Goal: Find specific page/section: Find specific page/section

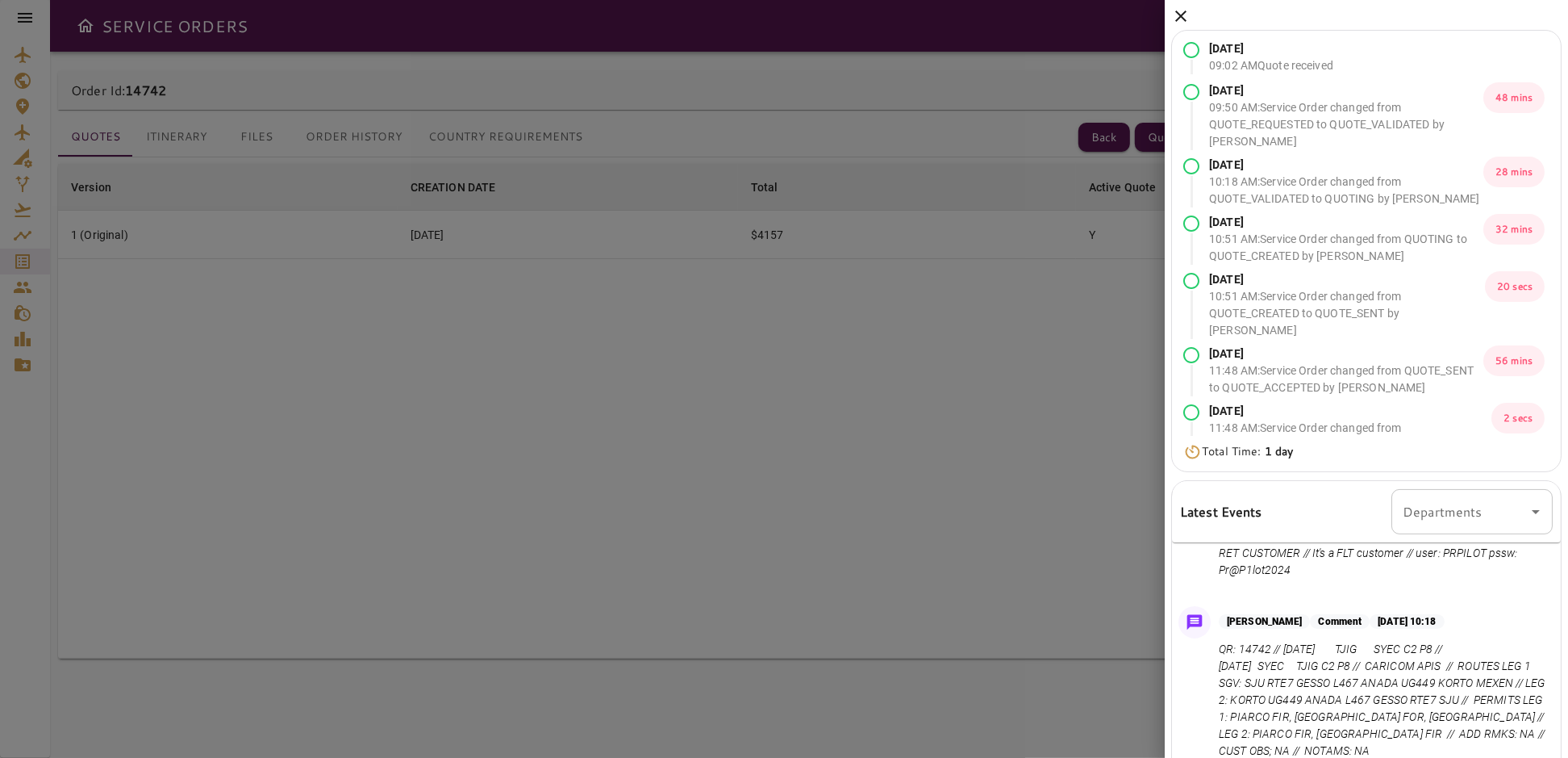
click at [1177, 12] on icon at bounding box center [1181, 17] width 12 height 12
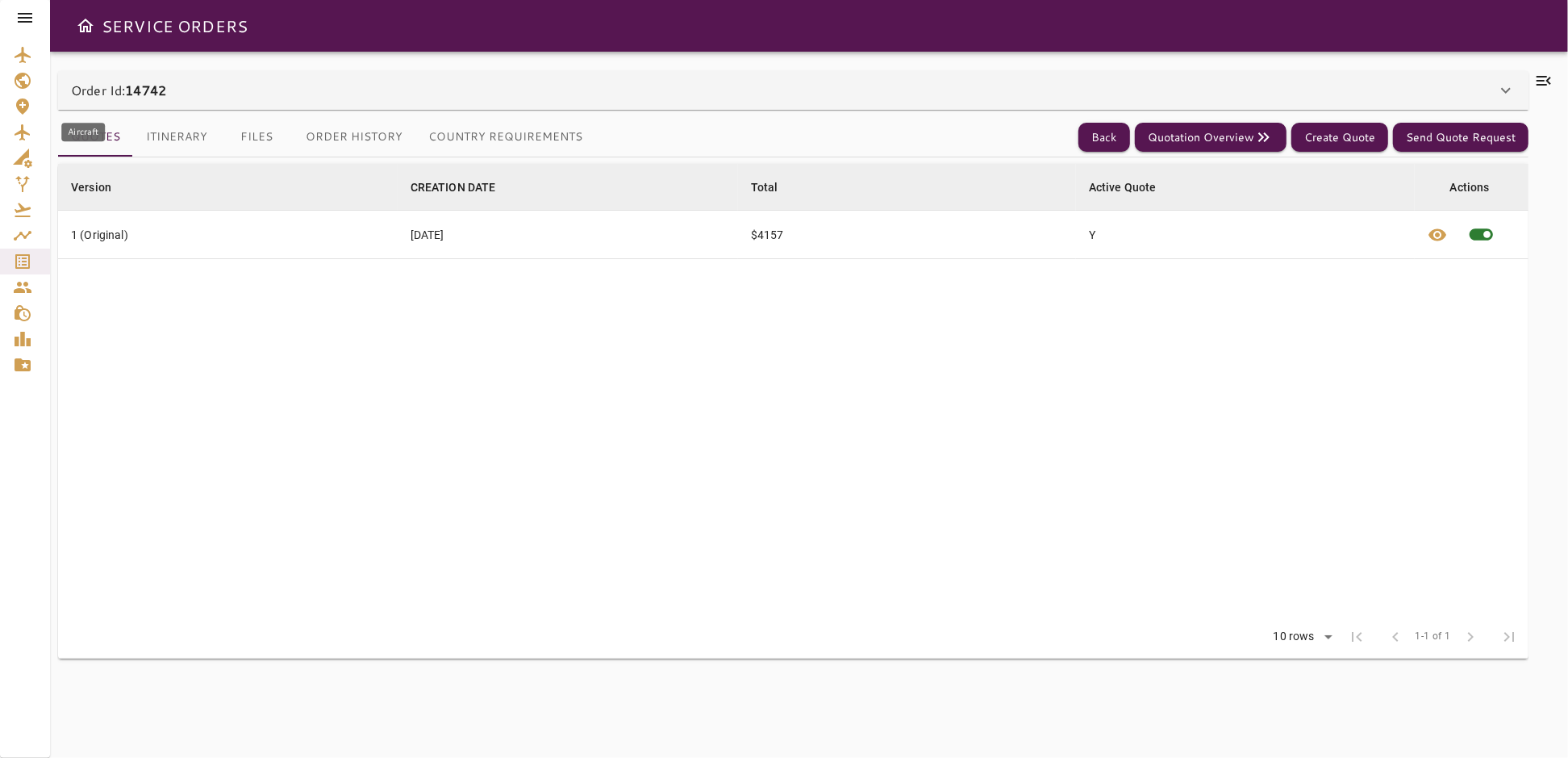
click at [20, 130] on icon "Aircraft" at bounding box center [22, 133] width 16 height 17
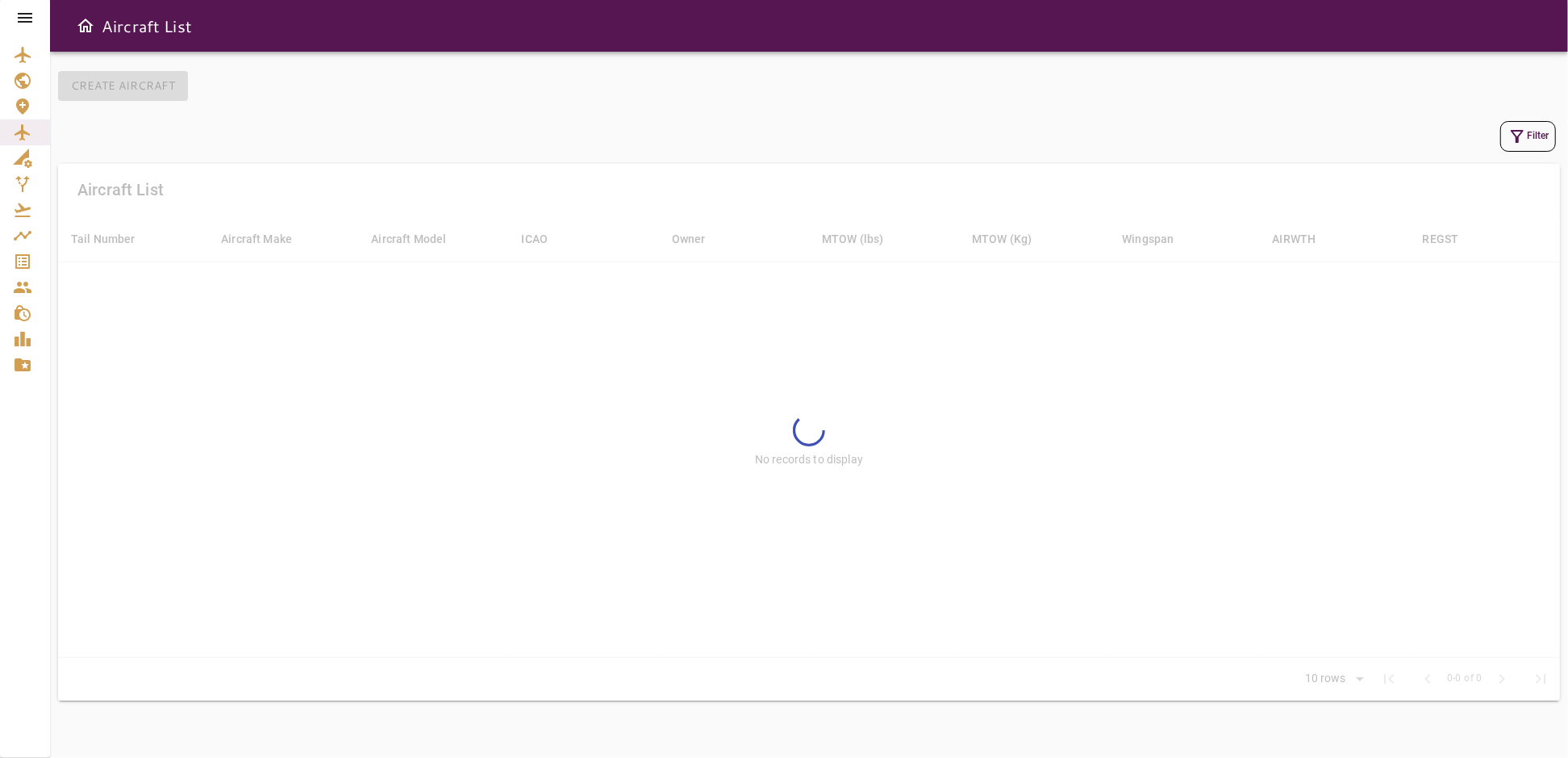
click at [1511, 138] on icon "button" at bounding box center [1517, 136] width 19 height 19
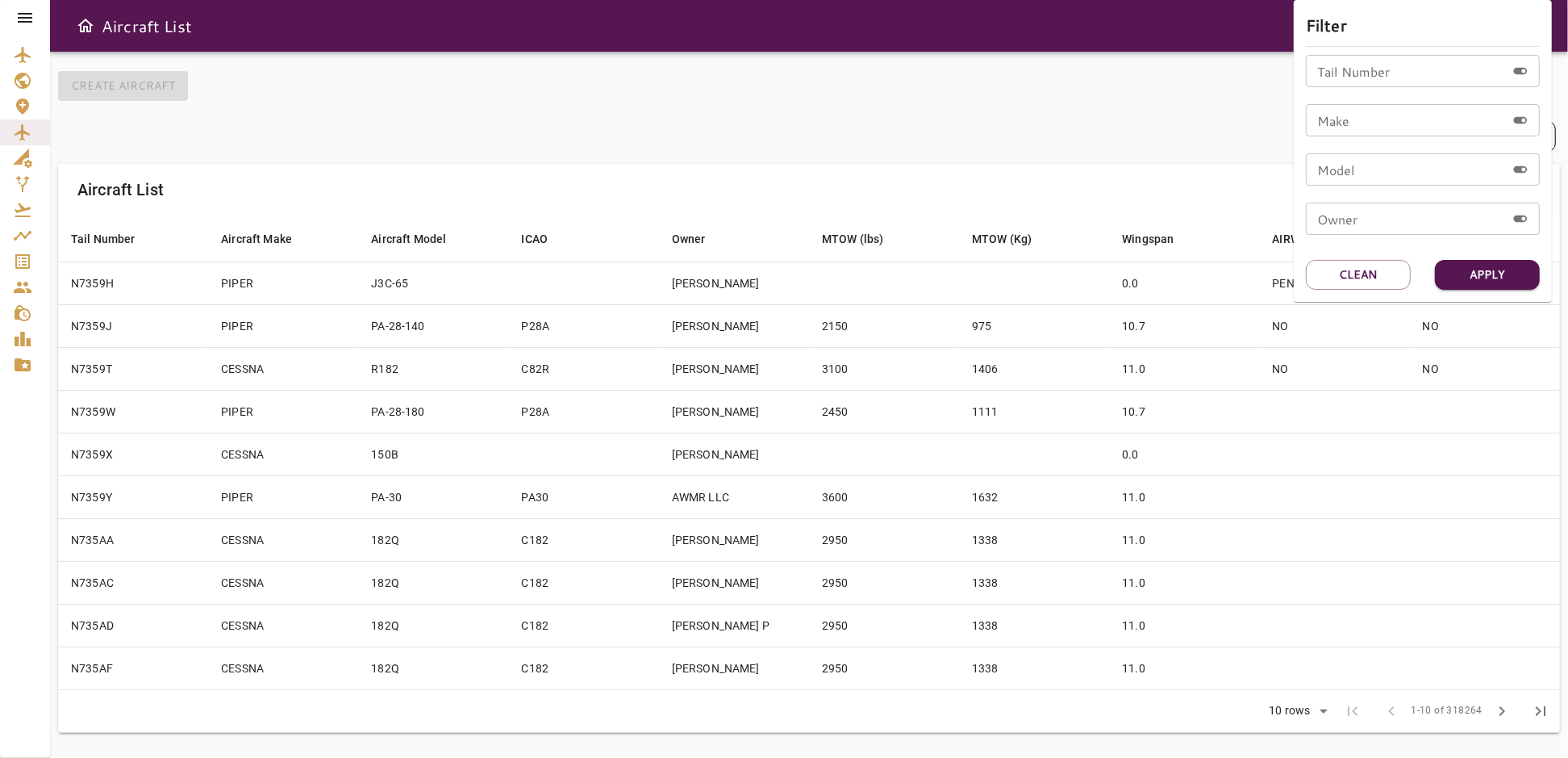
click at [1389, 73] on input "Tail Number" at bounding box center [1405, 70] width 200 height 32
type input "******"
click at [1487, 263] on button "Apply" at bounding box center [1488, 275] width 105 height 30
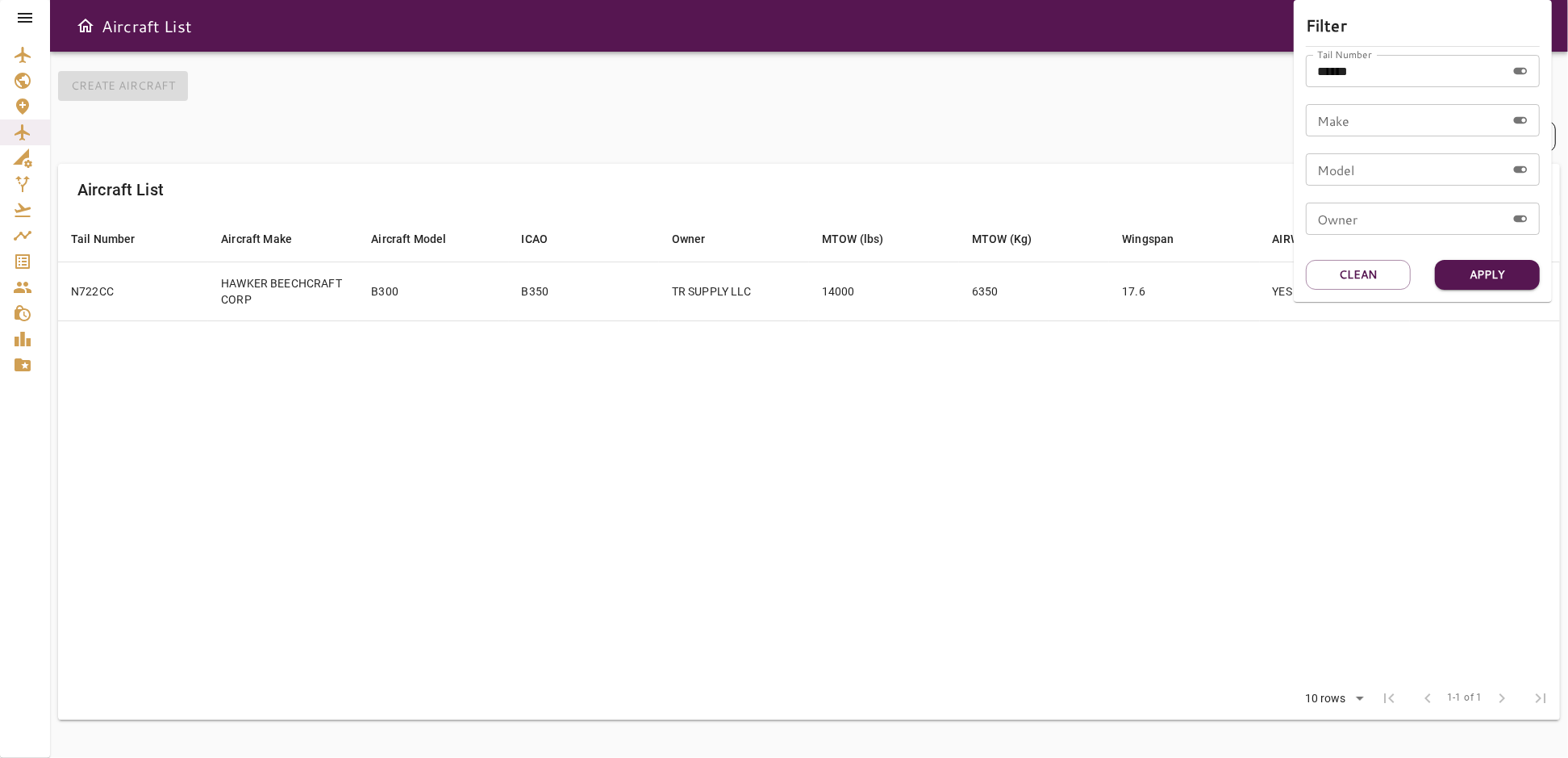
click at [834, 35] on div at bounding box center [784, 379] width 1568 height 758
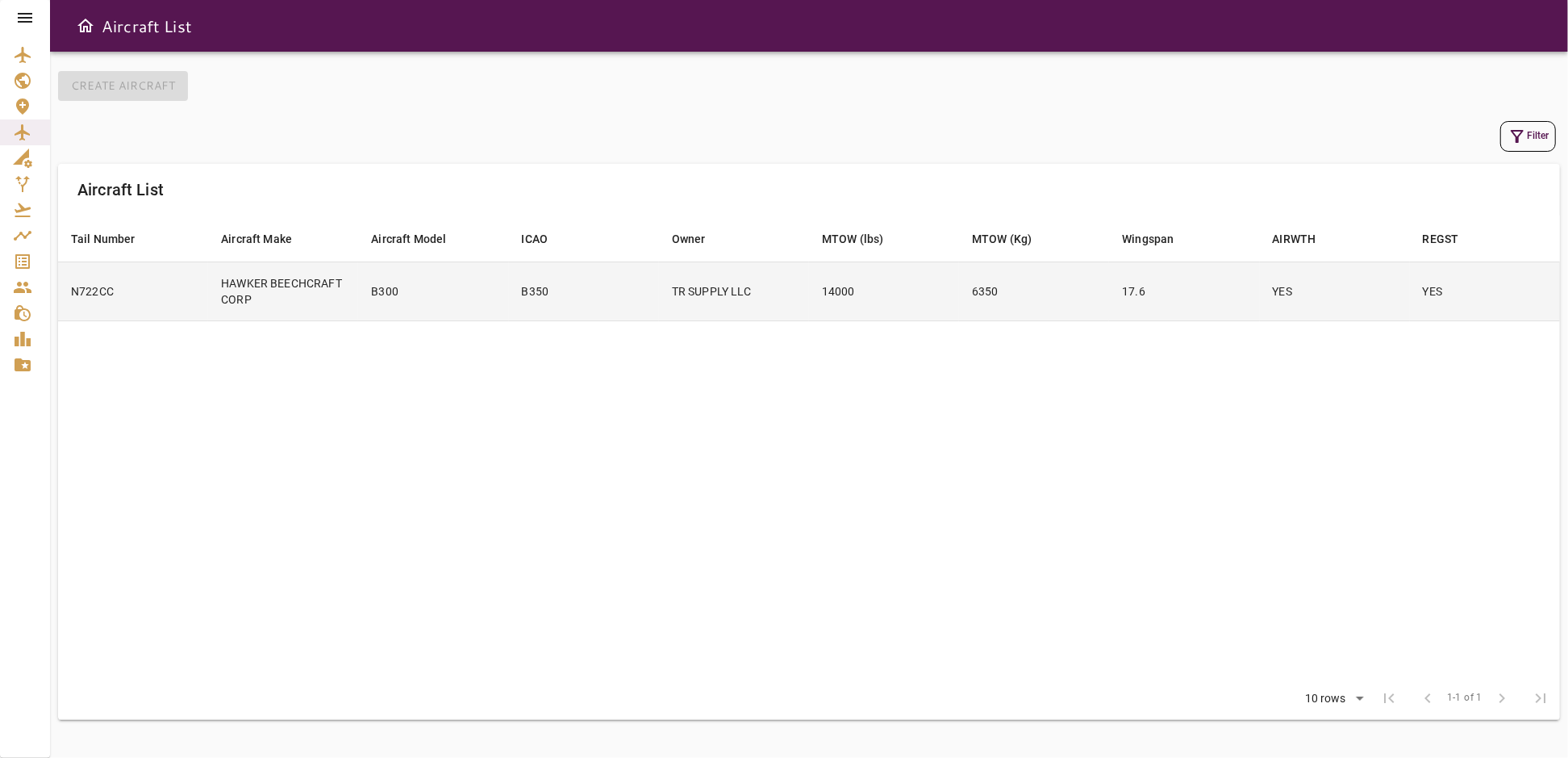
click at [1377, 307] on td "YES" at bounding box center [1335, 290] width 150 height 58
